Goal: Information Seeking & Learning: Learn about a topic

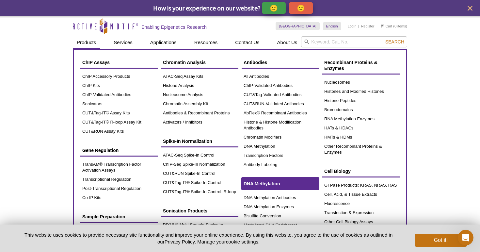
click at [260, 181] on span "DNA Methylation" at bounding box center [261, 183] width 36 height 5
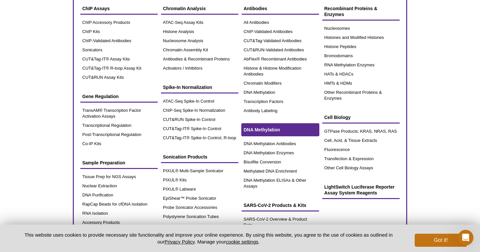
scroll to position [54, 0]
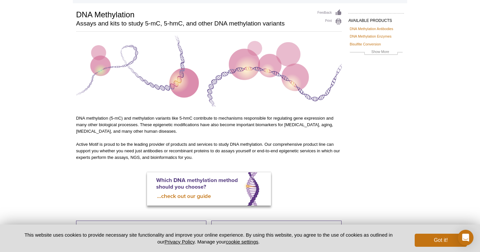
scroll to position [82, 0]
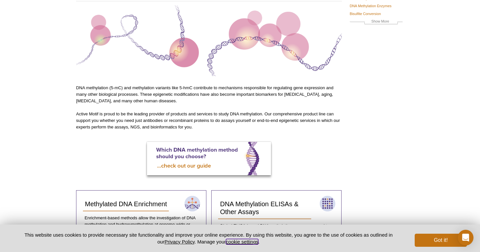
click at [246, 243] on button "cookie settings" at bounding box center [242, 242] width 32 height 6
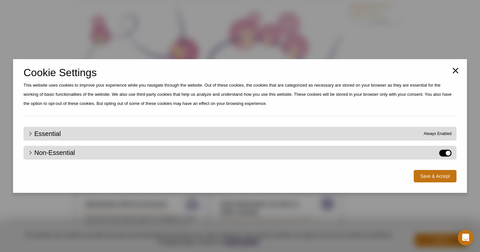
scroll to position [72, 0]
click at [448, 150] on label "Non-Essential" at bounding box center [445, 152] width 12 height 7
click at [0, 0] on input "Non-Essential" at bounding box center [0, 0] width 0 height 0
click at [423, 177] on button "Save & Accept" at bounding box center [434, 176] width 43 height 12
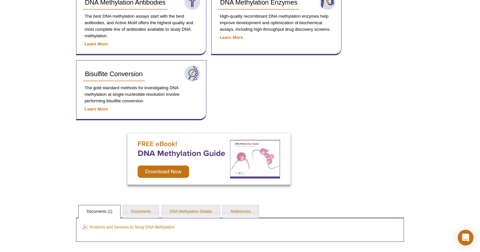
scroll to position [413, 0]
